Goal: Information Seeking & Learning: Compare options

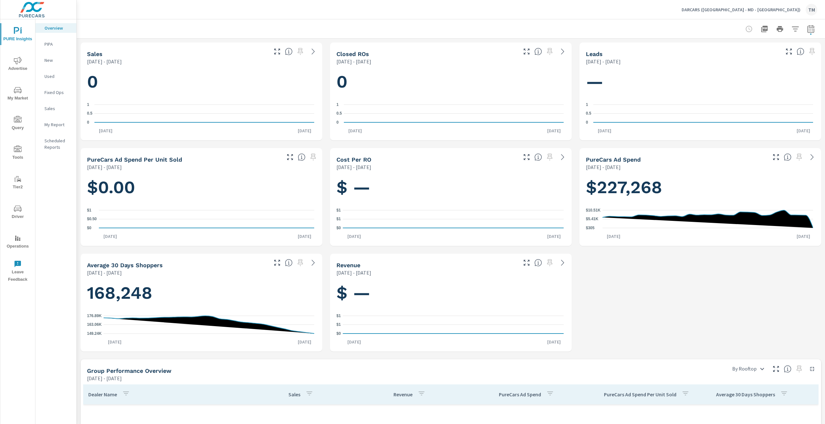
scroll to position [483, 0]
click at [13, 65] on span "Advertise" at bounding box center [17, 65] width 31 height 16
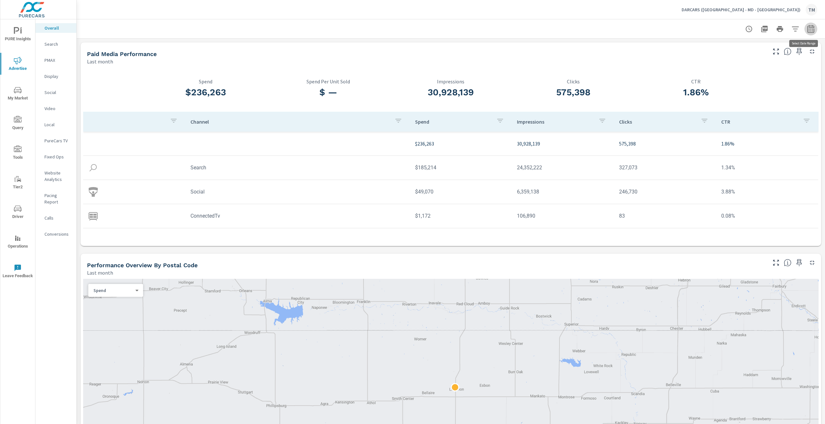
click at [807, 27] on icon "button" at bounding box center [811, 29] width 8 height 8
select select "Last month"
drag, startPoint x: 777, startPoint y: 29, endPoint x: 789, endPoint y: 26, distance: 12.9
click at [789, 26] on div at bounding box center [779, 29] width 75 height 13
click at [791, 26] on icon "button" at bounding box center [795, 29] width 8 height 8
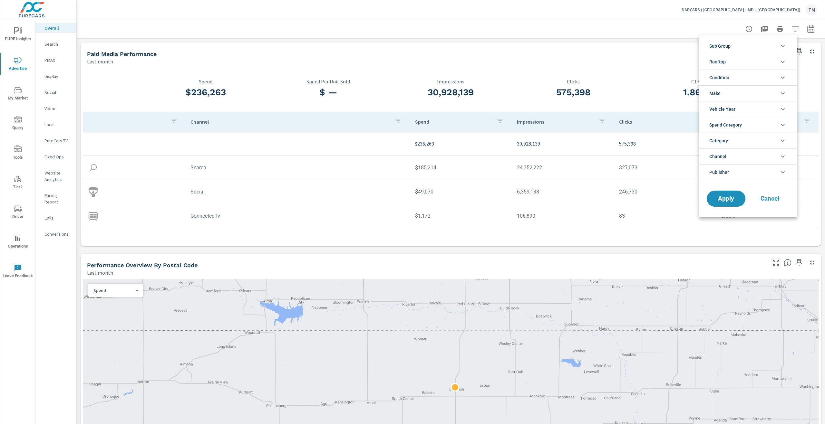
click at [731, 64] on li "Rooftop" at bounding box center [748, 62] width 98 height 16
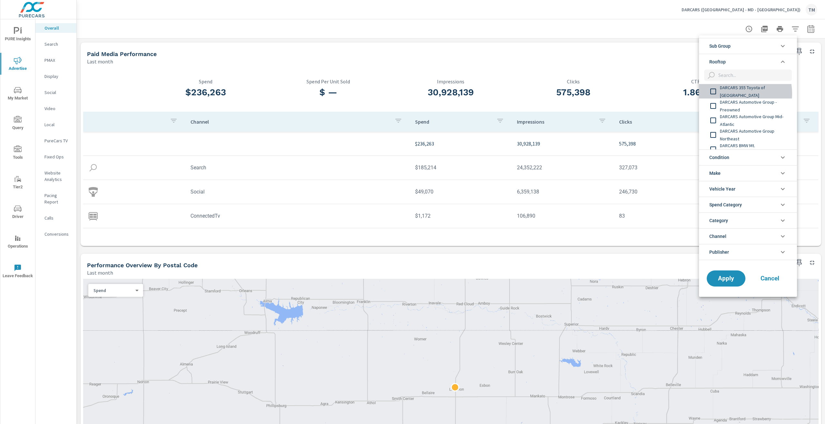
click at [735, 93] on span "DARCARS 355 Toyota of [GEOGRAPHIC_DATA]" at bounding box center [755, 91] width 71 height 15
click at [734, 106] on span "DARCARS Automotive Group - Preowned" at bounding box center [755, 105] width 71 height 15
click at [732, 114] on span "DARCARS Automotive Group Mid-Atlantic" at bounding box center [755, 120] width 71 height 15
drag, startPoint x: 732, startPoint y: 114, endPoint x: 732, endPoint y: 124, distance: 10.0
click at [732, 123] on span "DARCARS Automotive Group Mid-Atlantic" at bounding box center [755, 120] width 71 height 15
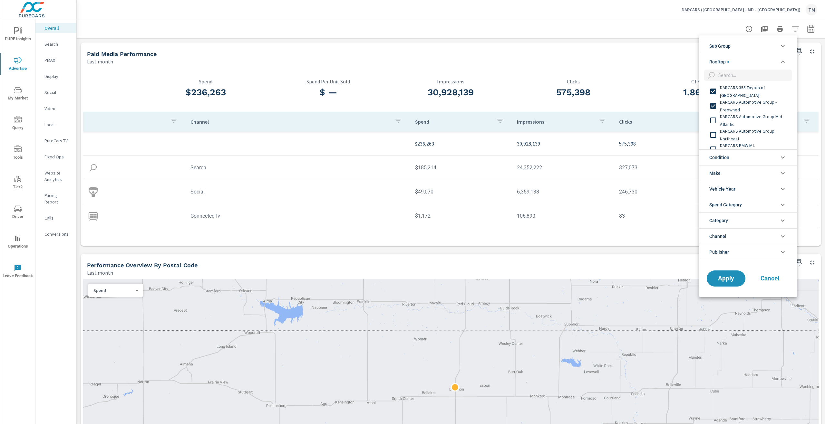
click at [735, 137] on span "DARCARS Automotive Group Northeast" at bounding box center [755, 134] width 71 height 15
click at [732, 123] on span "DARCARS Automotive Group Mid-Atlantic" at bounding box center [755, 120] width 71 height 15
click at [734, 122] on div "DARCARS BMW Mt. [GEOGRAPHIC_DATA]" at bounding box center [747, 117] width 97 height 14
click at [741, 135] on span "DARCARS Chrysler Jeep Dodge Ram of [PERSON_NAME][GEOGRAPHIC_DATA]" at bounding box center [755, 131] width 71 height 23
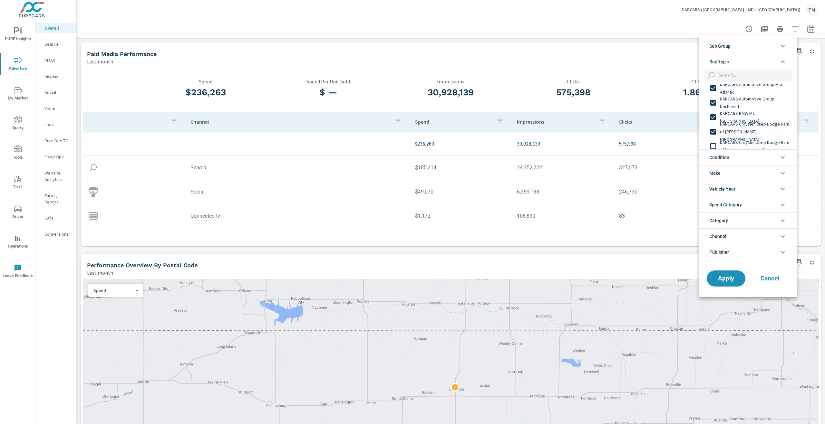
click at [743, 146] on span "DARCARS Chrysler Jeep Dodge Ram of [GEOGRAPHIC_DATA]" at bounding box center [755, 146] width 71 height 15
click at [730, 95] on span "DARCARS Chrysler Jeep Dodge Ram of Silver Spring" at bounding box center [755, 96] width 71 height 15
click at [736, 112] on span "DARCARS Chrysler Jeep Dodge Ram Rockville" at bounding box center [755, 110] width 71 height 15
click at [736, 124] on span "DARCARS Ford" at bounding box center [755, 125] width 71 height 8
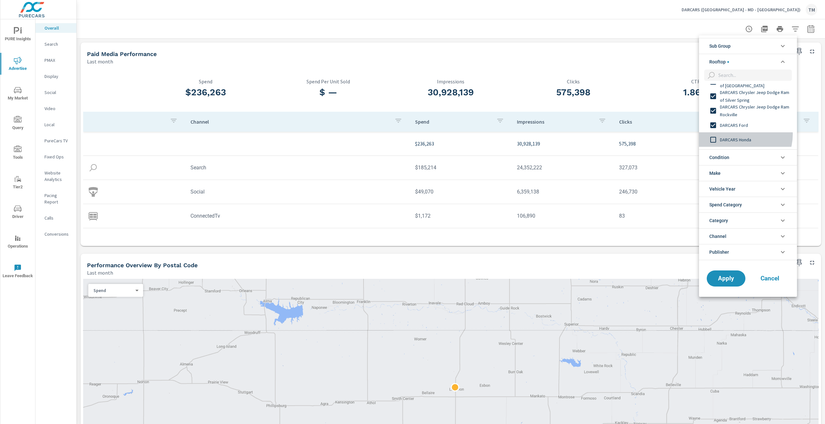
click at [737, 135] on div "DARCARS Honda" at bounding box center [747, 139] width 97 height 14
click at [736, 120] on span "DARCARS Honda Fairfax" at bounding box center [755, 122] width 71 height 8
click at [740, 135] on span "DARCARS INFINITI of [GEOGRAPHIC_DATA]" at bounding box center [755, 136] width 71 height 15
click at [744, 121] on span "DARCARS Kia of [PERSON_NAME]" at bounding box center [755, 119] width 71 height 8
click at [747, 132] on span "DARCARS [DEMOGRAPHIC_DATA][GEOGRAPHIC_DATA]" at bounding box center [755, 133] width 71 height 15
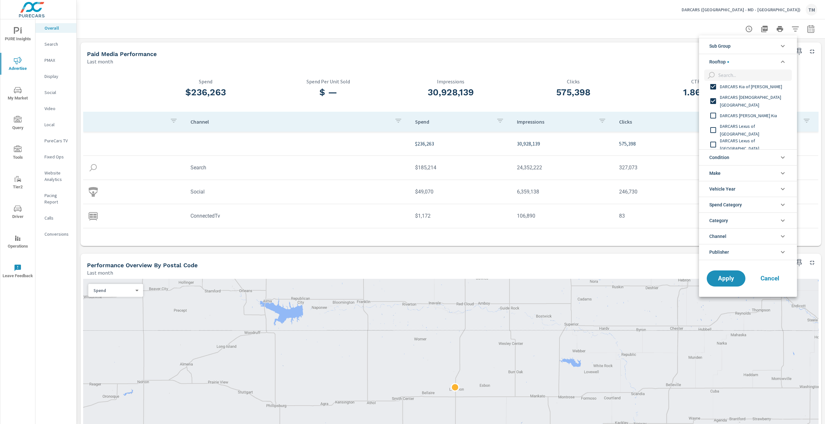
click at [750, 117] on span "DARCARS [PERSON_NAME] Kia" at bounding box center [755, 116] width 71 height 8
drag, startPoint x: 757, startPoint y: 137, endPoint x: 760, endPoint y: 140, distance: 4.8
click at [757, 137] on div "DARCARS Honda Fairfax DARCARS INFINITI of Greenwich DARCARS Kia of [PERSON_NAME…" at bounding box center [747, 152] width 97 height 522
click at [745, 106] on div "DARCARS Lexus of [GEOGRAPHIC_DATA]" at bounding box center [747, 112] width 97 height 14
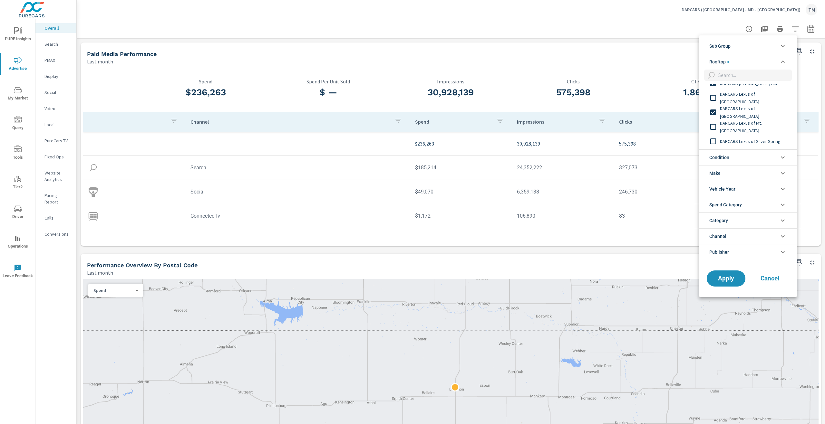
click at [733, 100] on span "DARCARS Lexus of [GEOGRAPHIC_DATA]" at bounding box center [755, 97] width 71 height 15
click at [737, 126] on span "DARCARS Lexus of Mt. [GEOGRAPHIC_DATA]" at bounding box center [755, 126] width 71 height 15
click at [749, 111] on span "DARCARS Lexus of Silver Spring" at bounding box center [755, 109] width 71 height 8
click at [753, 125] on span "DARCARS Nissan of [GEOGRAPHIC_DATA]" at bounding box center [755, 123] width 71 height 15
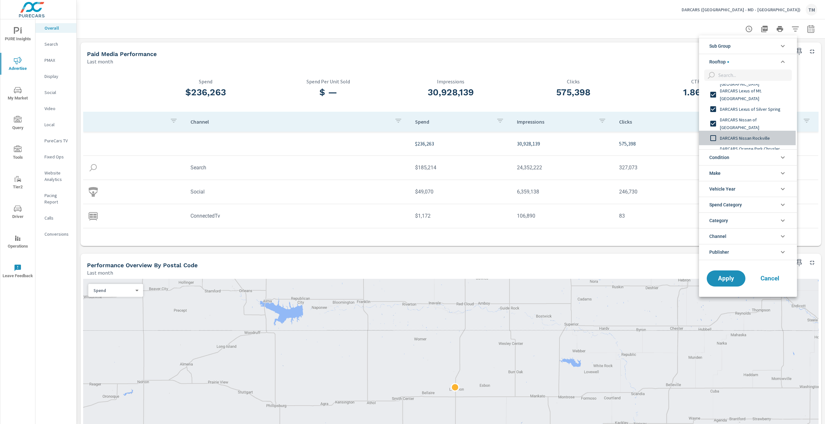
click at [753, 136] on span "DARCARS Nissan Rockville" at bounding box center [755, 138] width 71 height 8
click at [750, 92] on span "DARCARS Orange Park Chrysler Jeep Dodge Ram" at bounding box center [755, 88] width 71 height 15
click at [749, 107] on div "DARCARS Pre-Owned Fairfax" at bounding box center [747, 102] width 97 height 14
click at [752, 119] on span "DARCARS Pre-Owned Outlet" at bounding box center [755, 117] width 71 height 8
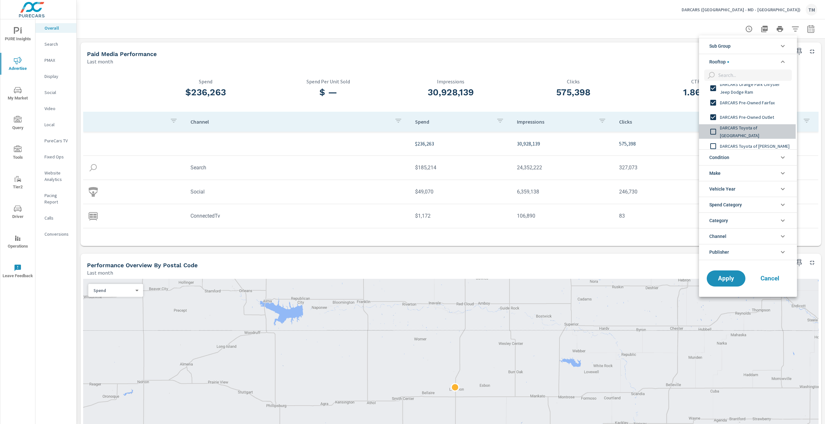
click at [754, 133] on span "DARCARS Toyota of [GEOGRAPHIC_DATA]" at bounding box center [755, 131] width 71 height 15
click at [758, 115] on span "DARCARS Toyota of [PERSON_NAME]" at bounding box center [755, 114] width 71 height 8
click at [758, 129] on span "DARCARS Toyota of Silver Spring" at bounding box center [755, 129] width 71 height 8
click at [760, 137] on span "DARCARS Used Car & Service Center [PERSON_NAME]" at bounding box center [755, 142] width 71 height 15
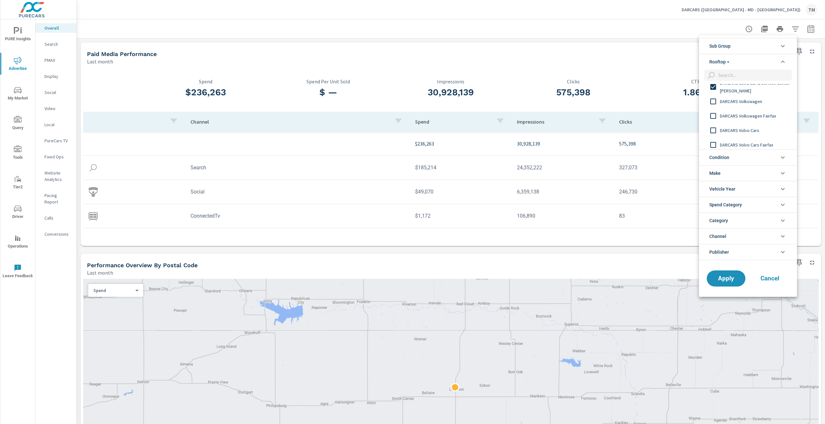
scroll to position [387, 0]
click at [739, 126] on span "DARCARS Volkswagen" at bounding box center [755, 125] width 71 height 8
click at [746, 139] on span "DARCARS Volkswagen Fairfax" at bounding box center [755, 140] width 71 height 8
click at [744, 125] on span "DARCARS Volvo Cars" at bounding box center [755, 122] width 71 height 8
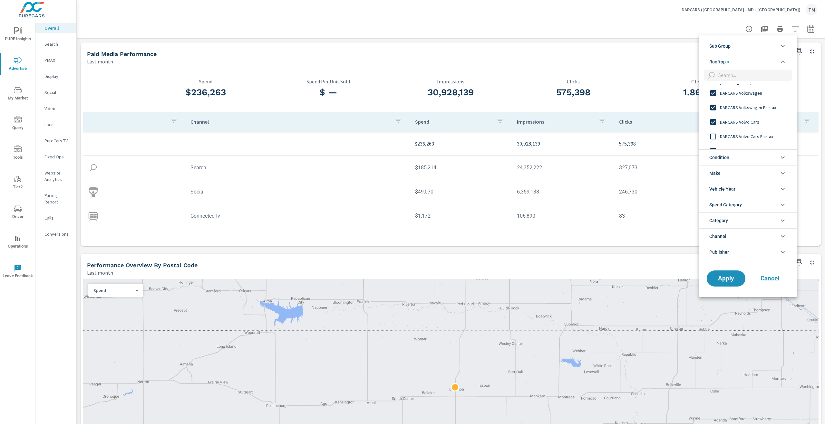
click at [749, 137] on span "DARCARS Volvo Cars Fairfax" at bounding box center [755, 137] width 71 height 8
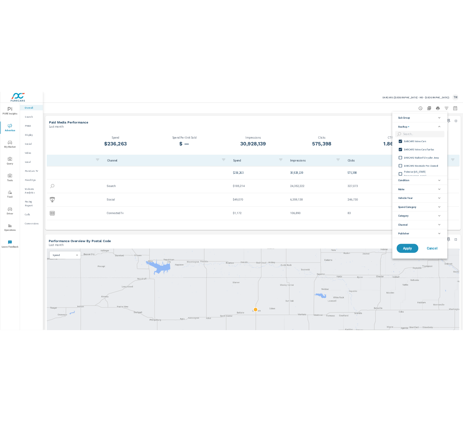
scroll to position [456, 0]
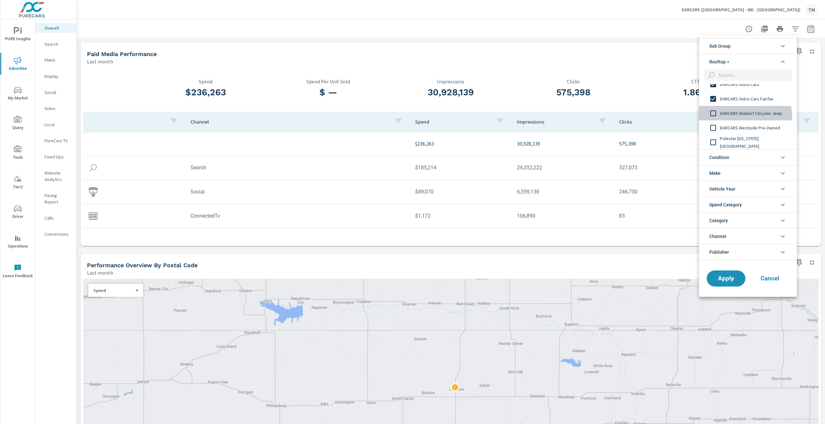
click at [744, 116] on span "DARCARS Waldorf Chrysler Jeep" at bounding box center [755, 114] width 71 height 8
click at [746, 130] on span "DARCARS Westside Pre-Owned" at bounding box center [755, 128] width 71 height 8
click at [746, 115] on span "DARCARS Waldorf Chrysler Jeep" at bounding box center [755, 114] width 71 height 8
click at [726, 278] on span "Apply" at bounding box center [725, 278] width 26 height 6
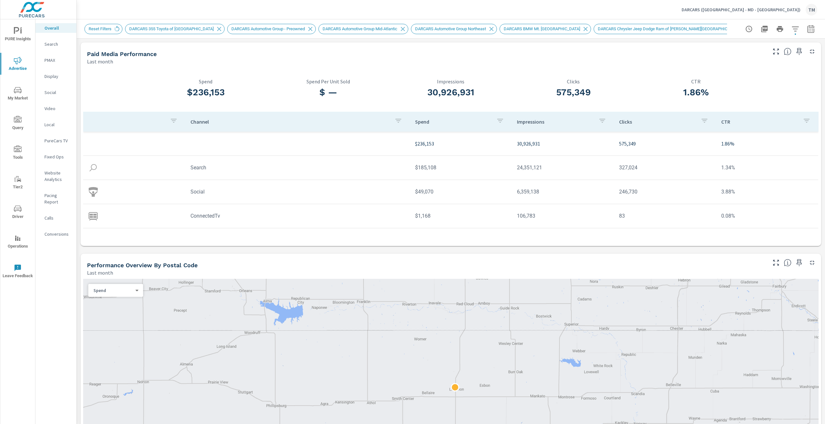
click at [807, 32] on icon "button" at bounding box center [811, 29] width 8 height 8
select select "Last month"
click at [759, 60] on select "Custom [DATE] Last week Last 7 days Last 14 days Last 30 days Last 45 days Last…" at bounding box center [754, 56] width 64 height 13
click at [757, 54] on select "Custom [DATE] Last week Last 7 days Last 14 days Last 30 days Last 45 days Last…" at bounding box center [754, 56] width 64 height 13
click at [748, 71] on p "+ Add comparison" at bounding box center [760, 73] width 82 height 8
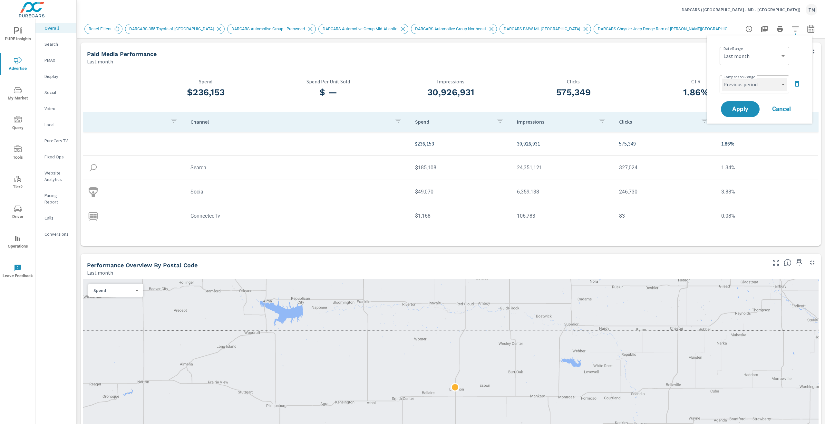
click at [746, 88] on select "Custom Previous period Previous month Previous year" at bounding box center [754, 84] width 64 height 13
click at [722, 78] on select "Custom Previous period Previous month Previous year" at bounding box center [754, 84] width 64 height 13
select select "Previous year"
click at [739, 110] on span "Apply" at bounding box center [740, 109] width 26 height 6
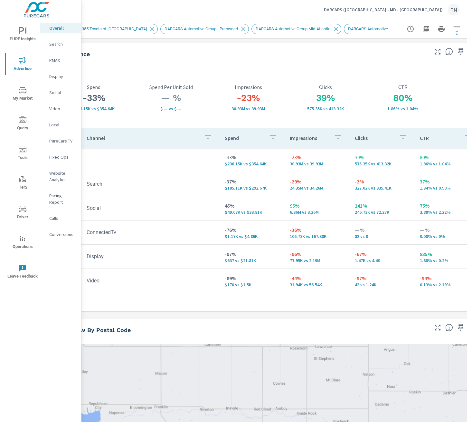
scroll to position [0, 96]
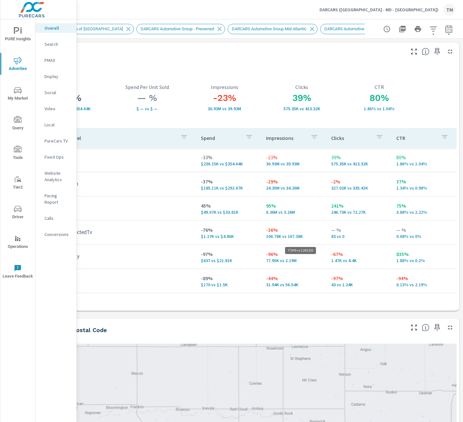
drag, startPoint x: 266, startPoint y: 257, endPoint x: 283, endPoint y: 258, distance: 17.1
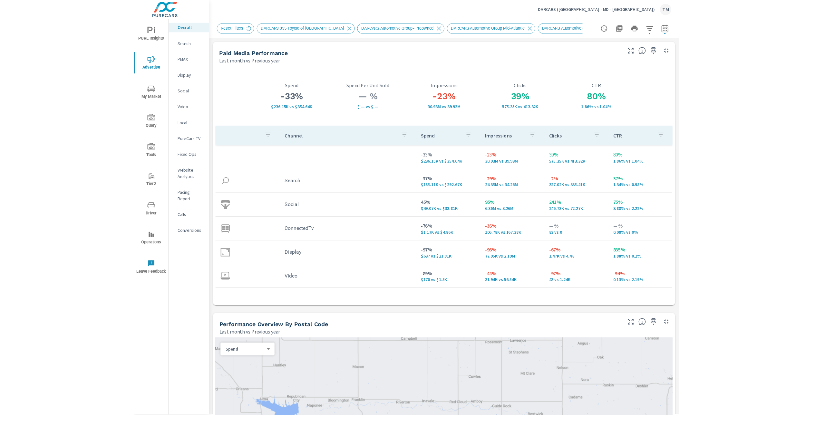
scroll to position [0, 0]
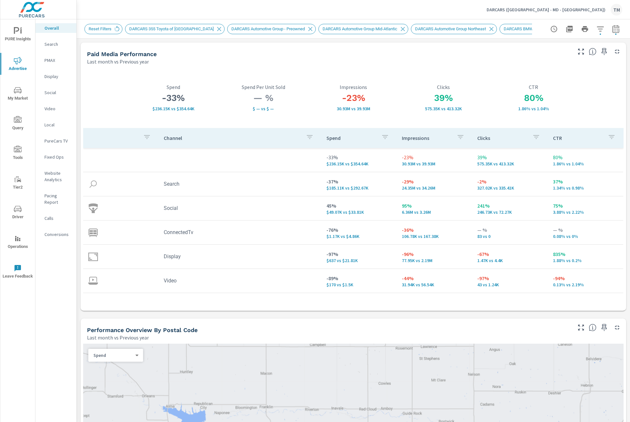
drag, startPoint x: 482, startPoint y: 239, endPoint x: 386, endPoint y: 227, distance: 96.8
drag, startPoint x: 315, startPoint y: 224, endPoint x: 240, endPoint y: 218, distance: 75.3
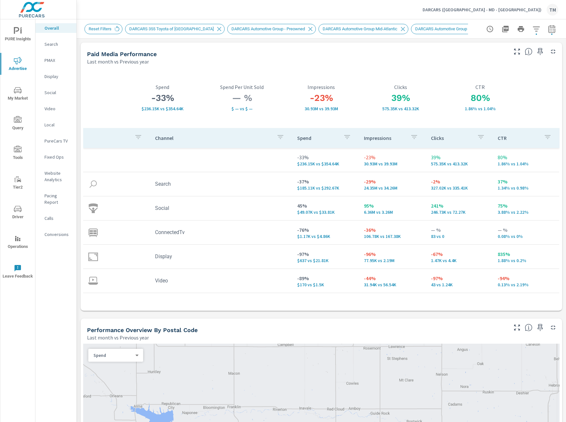
click at [153, 64] on div "Last month vs Previous year" at bounding box center [296, 62] width 419 height 8
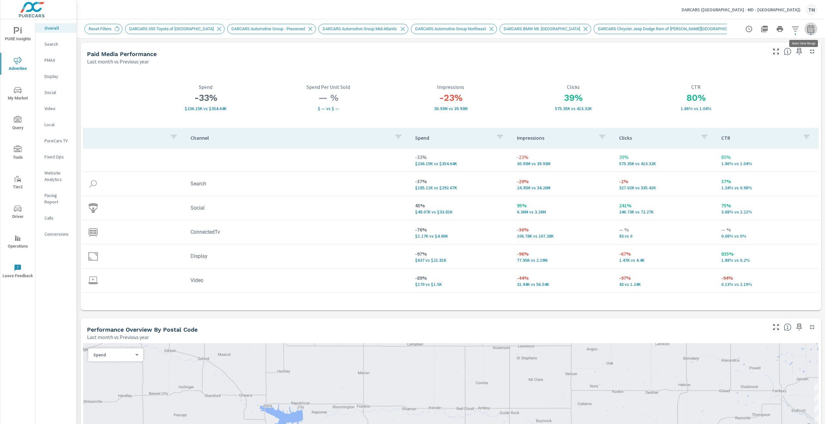
click at [807, 29] on icon "button" at bounding box center [811, 29] width 8 height 8
click at [814, 26] on div "Reset Filters DARCARS 355 Toyota of Rockville DARCARS Automotive Group - Preown…" at bounding box center [451, 28] width 748 height 19
click at [808, 29] on icon "button" at bounding box center [810, 29] width 7 height 8
click at [804, 32] on button "button" at bounding box center [810, 29] width 13 height 13
click at [798, 27] on div at bounding box center [779, 29] width 75 height 13
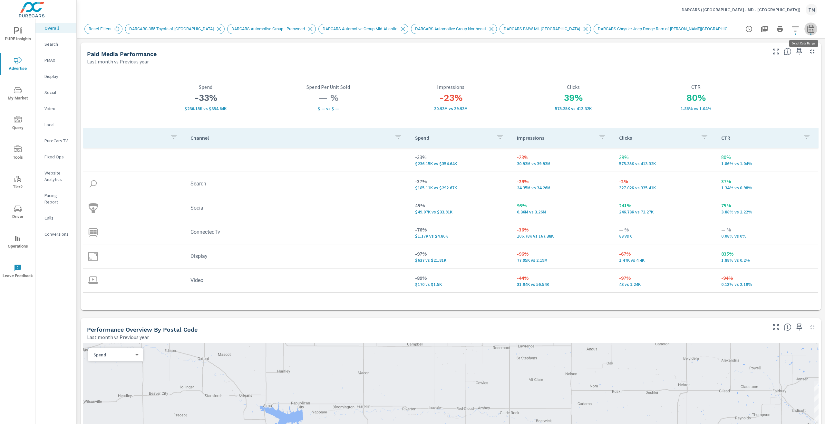
click at [804, 28] on button "button" at bounding box center [810, 29] width 13 height 13
click at [807, 28] on icon "button" at bounding box center [810, 29] width 7 height 8
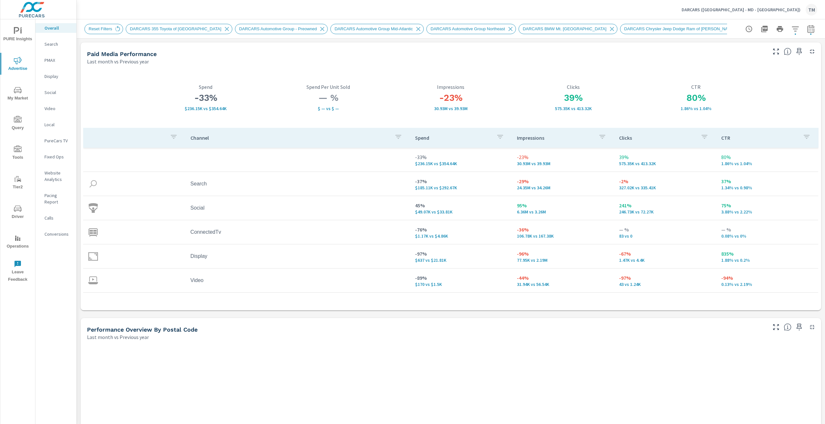
click at [807, 32] on icon "button" at bounding box center [811, 29] width 8 height 8
select select "Last month"
select select "Previous year"
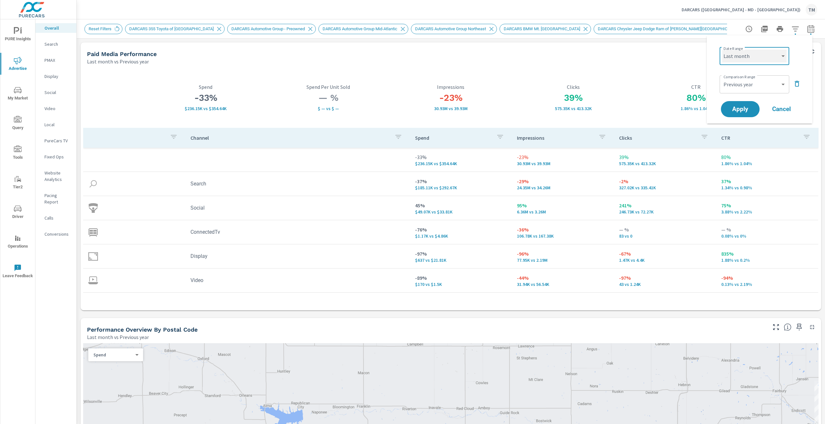
click at [756, 58] on select "Custom [DATE] Last week Last 7 days Last 14 days Last 30 days Last 45 days Last…" at bounding box center [754, 56] width 64 height 13
click at [722, 50] on select "Custom [DATE] Last week Last 7 days Last 14 days Last 30 days Last 45 days Last…" at bounding box center [754, 56] width 64 height 13
select select "custom"
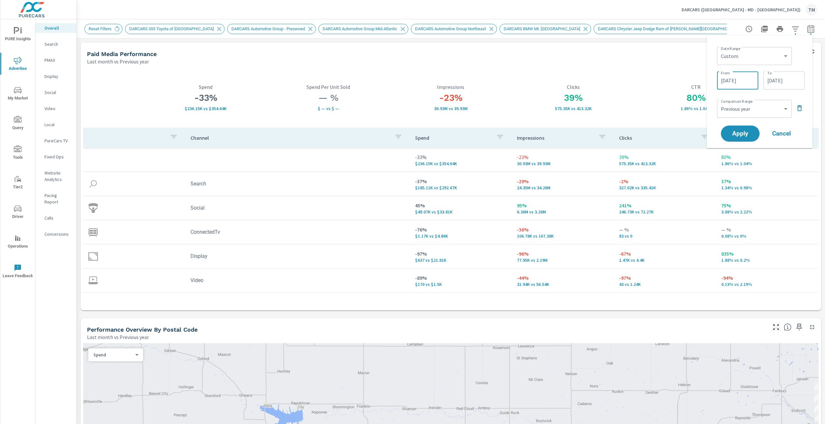
click at [737, 79] on input "08/01/2025" at bounding box center [737, 80] width 36 height 13
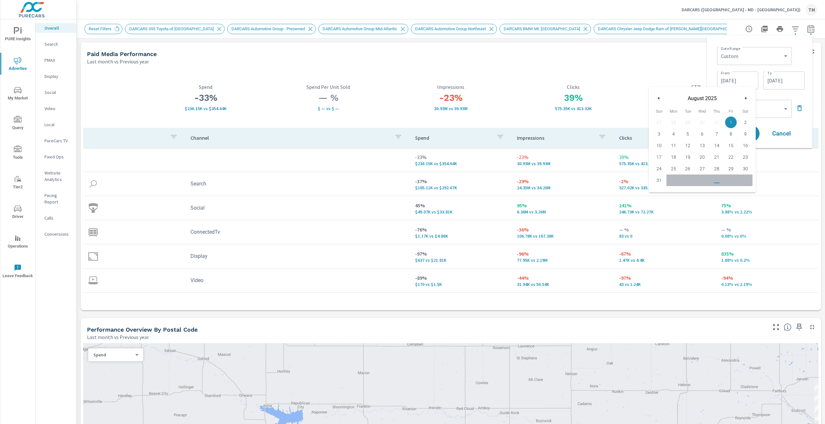
click at [657, 98] on icon "button" at bounding box center [657, 98] width 3 height 3
click at [687, 122] on span "1" at bounding box center [687, 122] width 14 height 8
type input "07/01/2025"
click at [783, 83] on input "08/31/2025" at bounding box center [784, 80] width 36 height 13
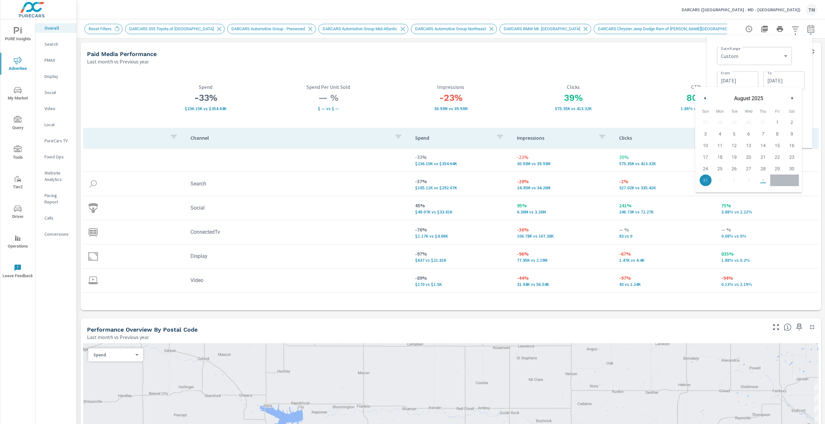
click at [701, 100] on button "button" at bounding box center [705, 98] width 8 height 8
click at [761, 171] on span "31" at bounding box center [762, 169] width 14 height 8
type input "07/31/2025"
click at [805, 66] on div "Date Range Custom Yesterday Last week Last 7 days Last 14 days Last 30 days Las…" at bounding box center [759, 92] width 95 height 102
click at [762, 111] on select "Custom Previous period Previous month Previous year" at bounding box center [754, 108] width 70 height 13
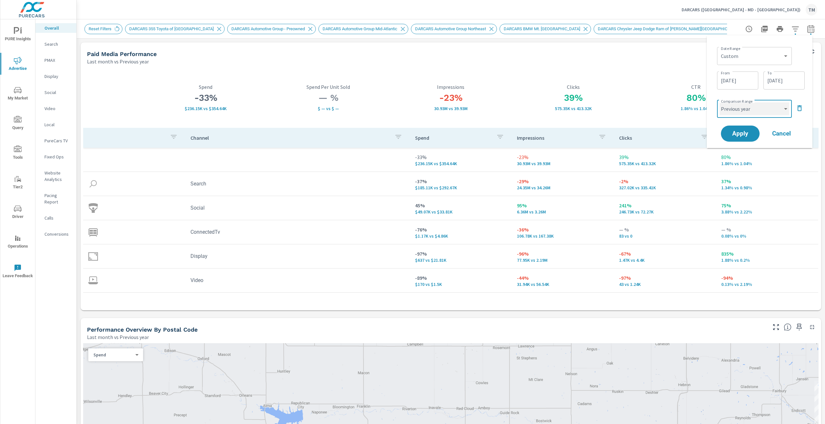
click at [762, 111] on select "Custom Previous period Previous month Previous year" at bounding box center [754, 108] width 70 height 13
click at [743, 131] on span "Apply" at bounding box center [740, 134] width 26 height 6
